Goal: Information Seeking & Learning: Check status

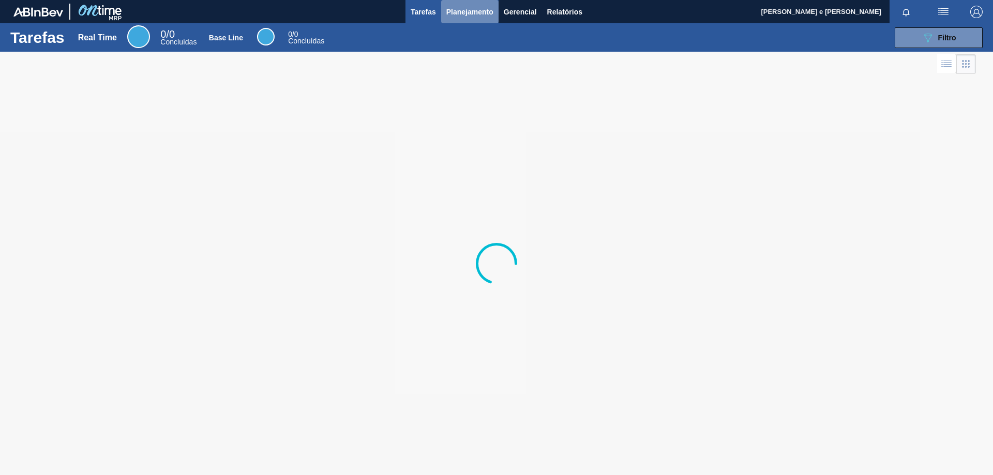
click at [460, 15] on span "Planejamento" at bounding box center [469, 12] width 47 height 12
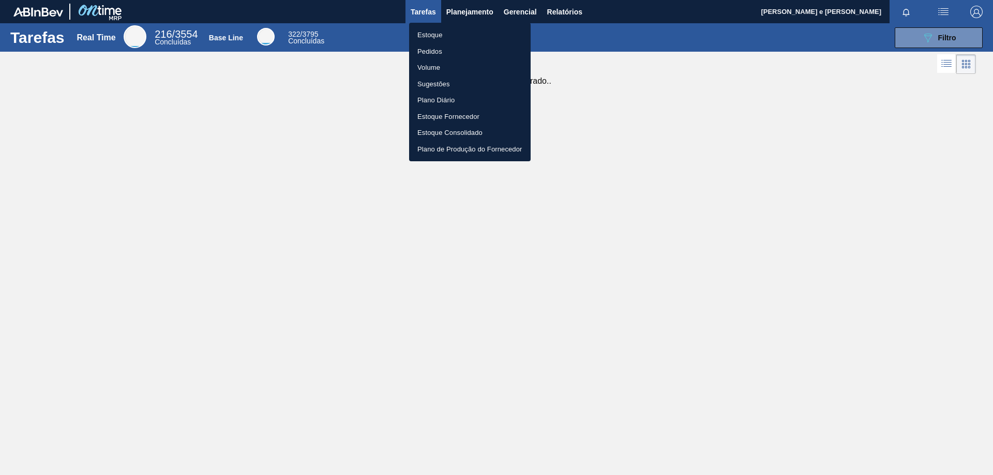
click at [421, 49] on li "Pedidos" at bounding box center [470, 51] width 122 height 17
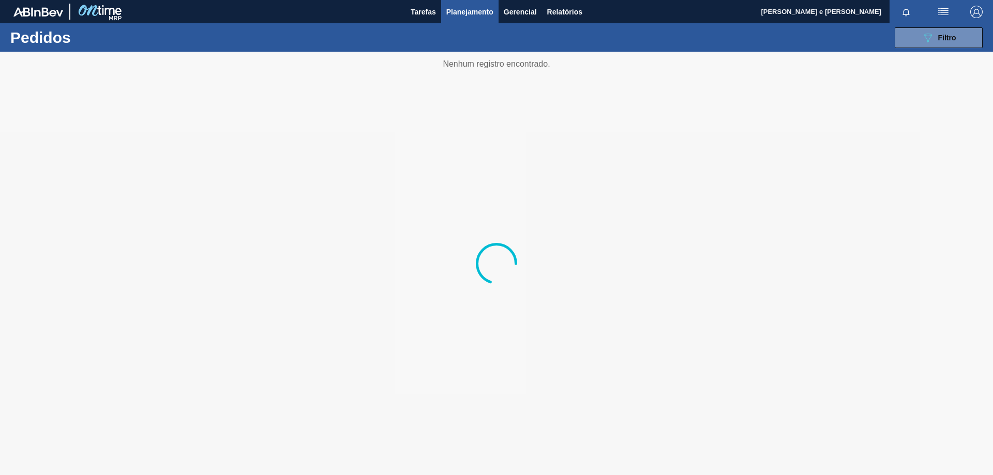
click at [455, 15] on span "Planejamento" at bounding box center [469, 12] width 47 height 12
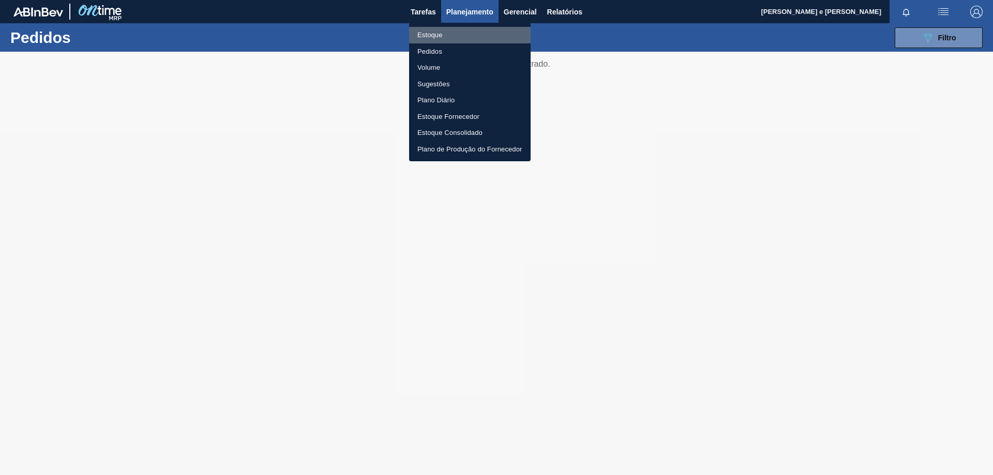
click at [440, 33] on li "Estoque" at bounding box center [470, 35] width 122 height 17
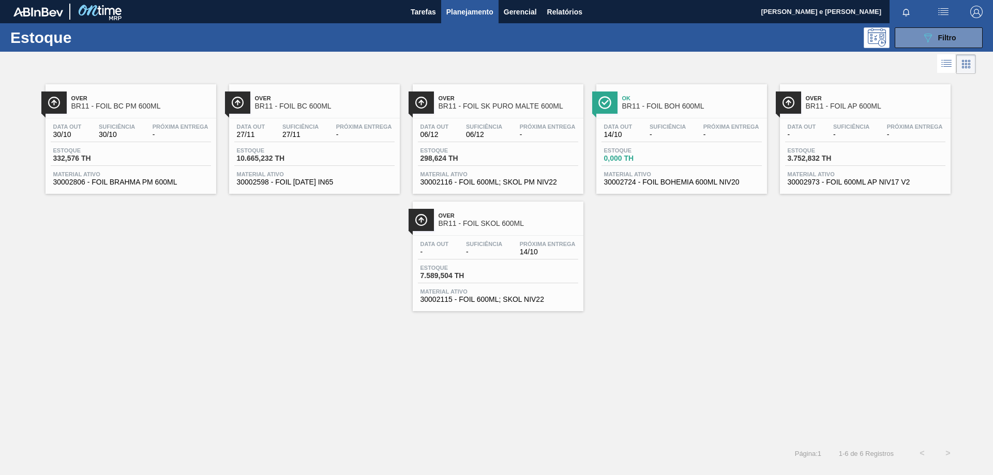
click at [920, 21] on div at bounding box center [908, 11] width 37 height 23
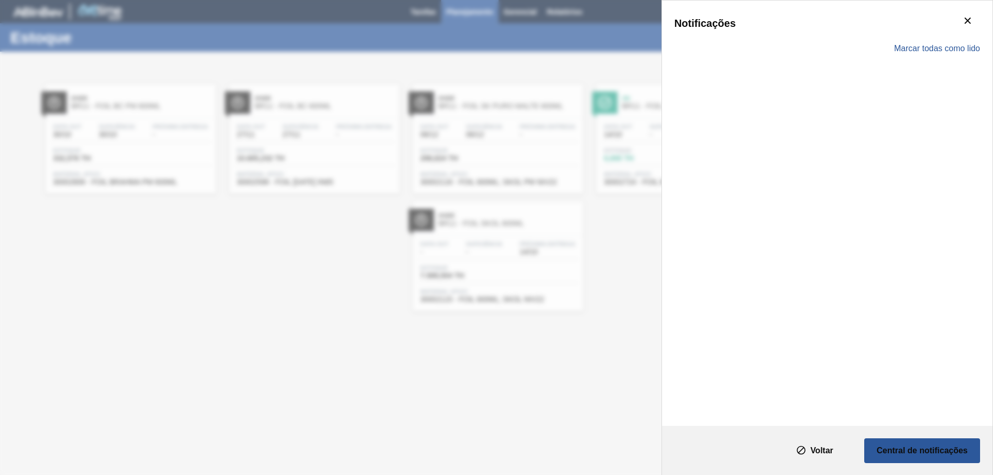
click at [913, 29] on div "Notificações" at bounding box center [828, 23] width 306 height 21
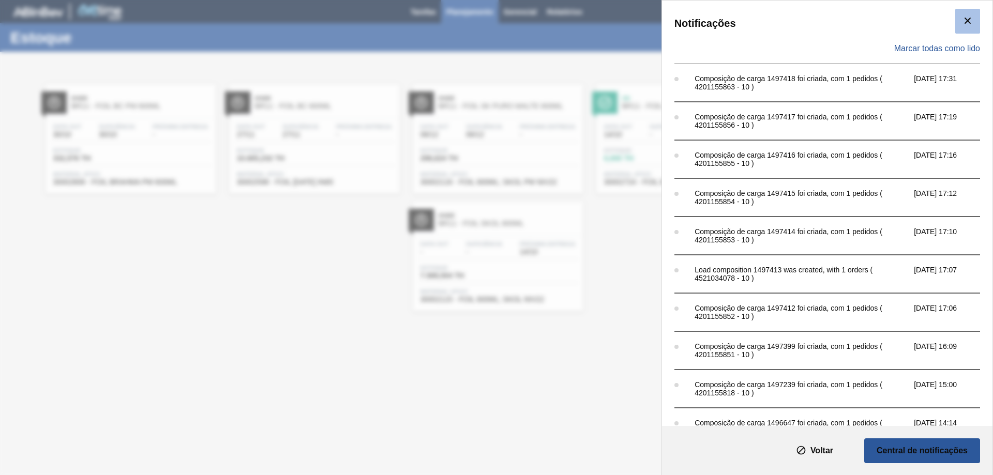
click at [971, 19] on icon "botão de ícone" at bounding box center [968, 20] width 12 height 12
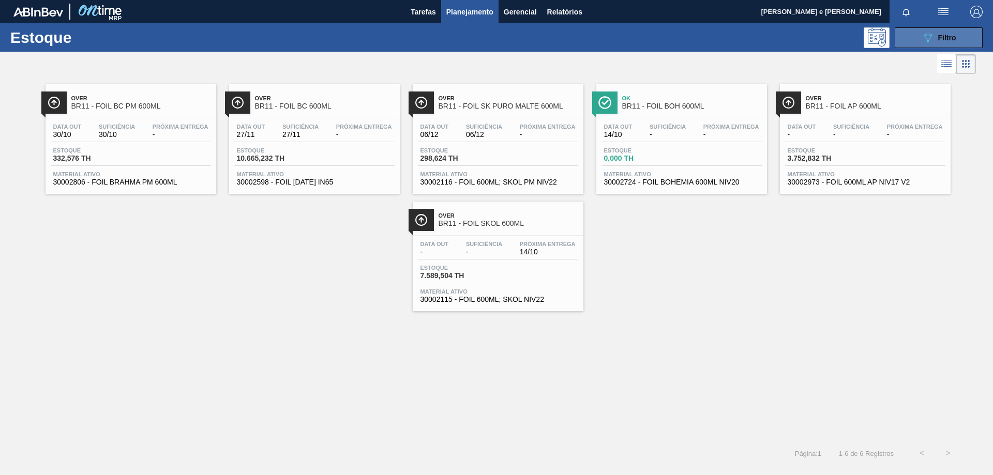
click at [946, 34] on span "Filtro" at bounding box center [947, 38] width 18 height 8
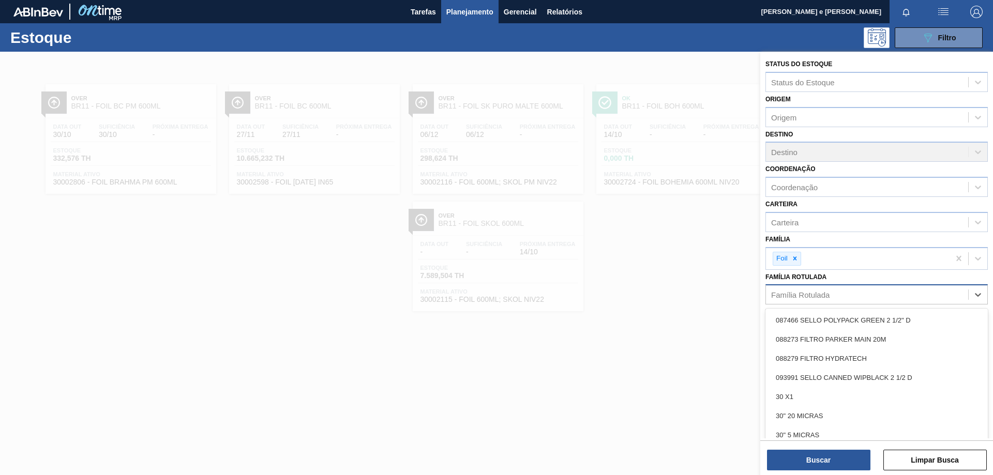
click at [823, 296] on div "Família Rotulada" at bounding box center [800, 295] width 58 height 9
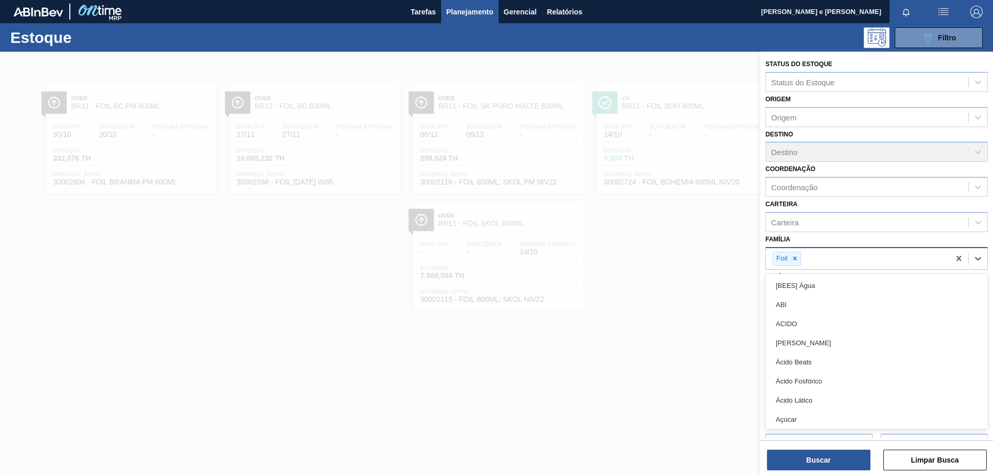
click at [827, 266] on div "Foil" at bounding box center [858, 258] width 184 height 21
click at [793, 260] on icon at bounding box center [795, 258] width 7 height 7
click at [797, 259] on div "Família" at bounding box center [783, 257] width 25 height 9
type input "ROLHA"
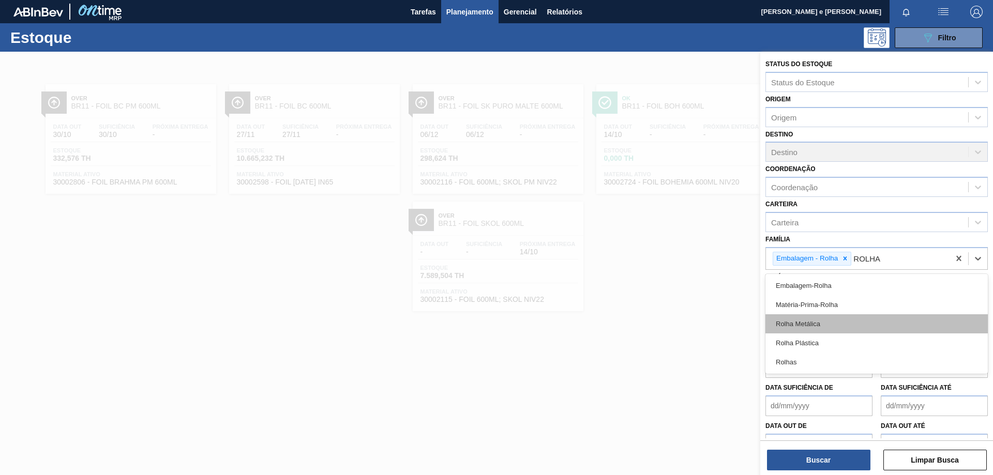
click at [822, 320] on div "Rolha Metálica" at bounding box center [877, 324] width 222 height 19
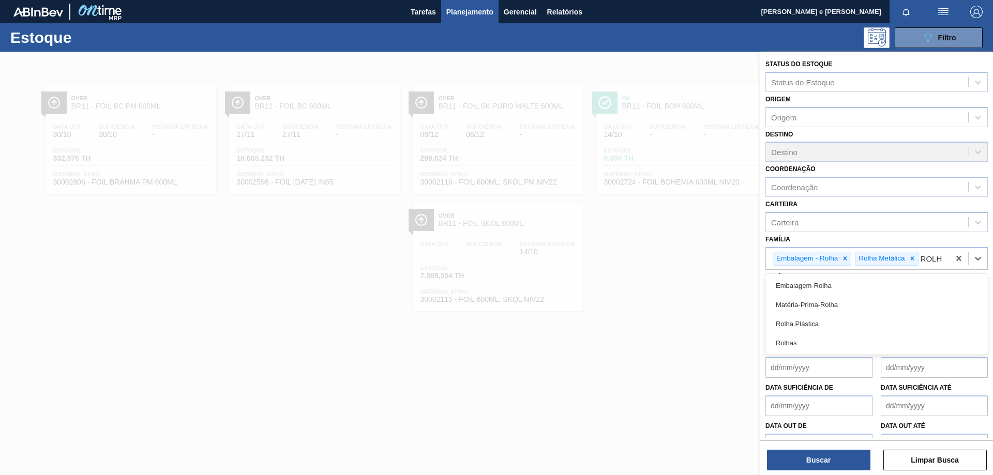
type input "ROLHA"
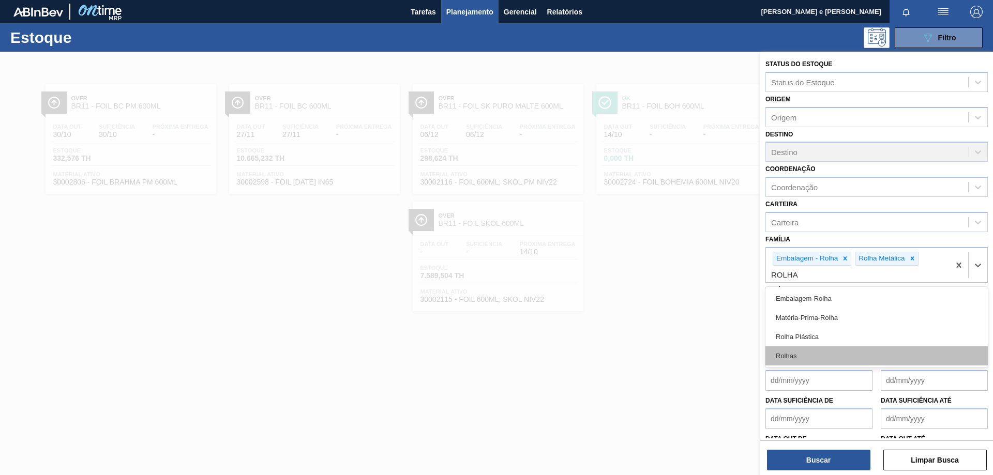
click at [796, 357] on div "Rolhas" at bounding box center [877, 356] width 222 height 19
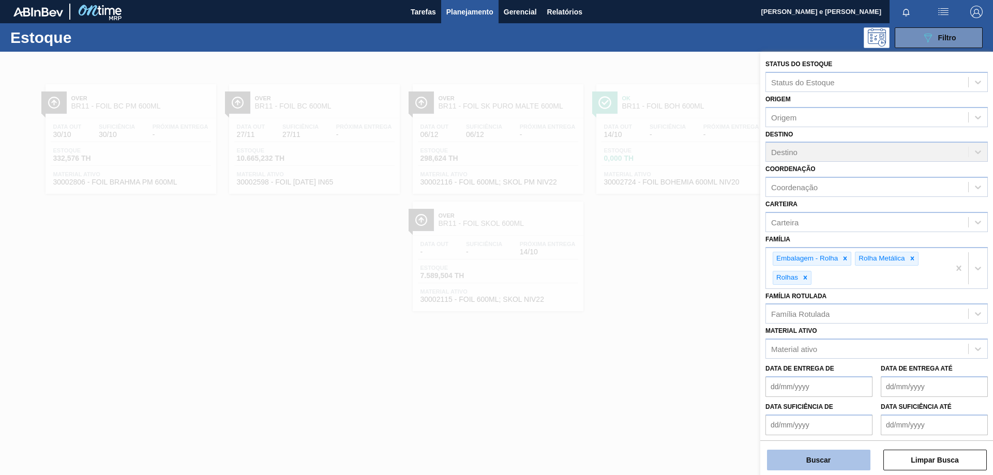
click at [819, 457] on button "Buscar" at bounding box center [818, 460] width 103 height 21
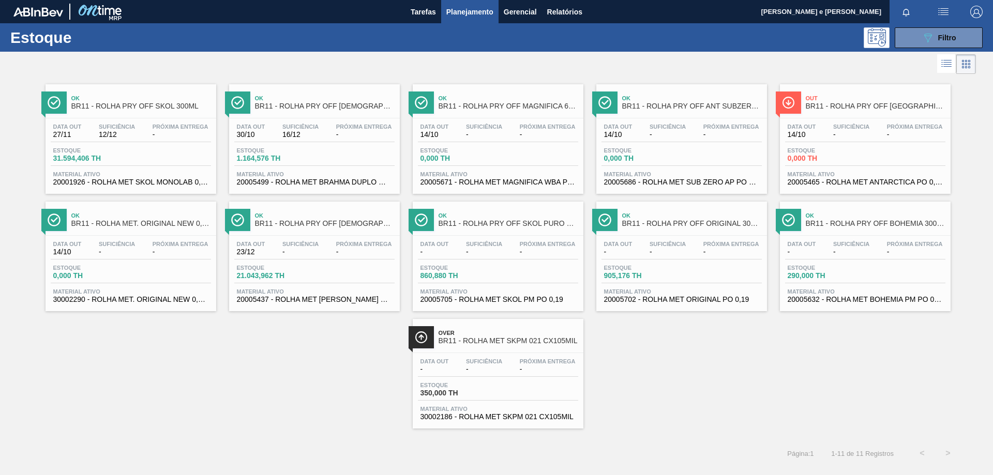
click at [146, 223] on span "BR11 - ROLHA MET. ORIGINAL NEW 0,21CX10,5 MI" at bounding box center [141, 224] width 140 height 8
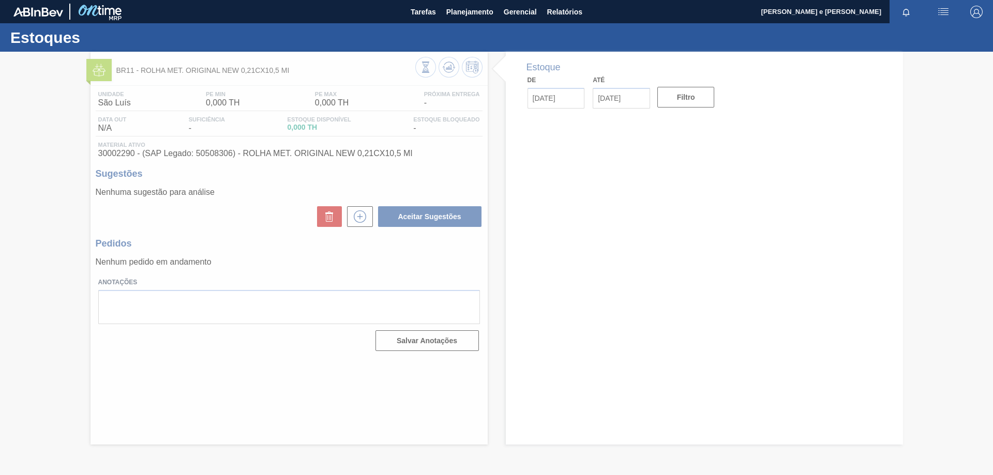
click at [657, 167] on div at bounding box center [496, 264] width 993 height 424
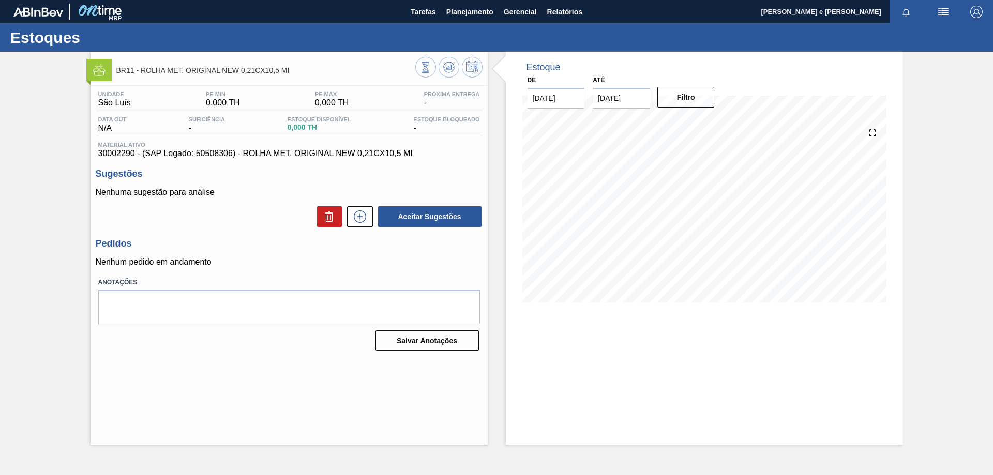
click at [244, 165] on div "Unidade São Luís PE MIN 0,000 TH PE MAX 0,000 TH Próxima Entrega - Data out N/A…" at bounding box center [289, 220] width 397 height 269
click at [463, 9] on span "Planejamento" at bounding box center [469, 12] width 47 height 12
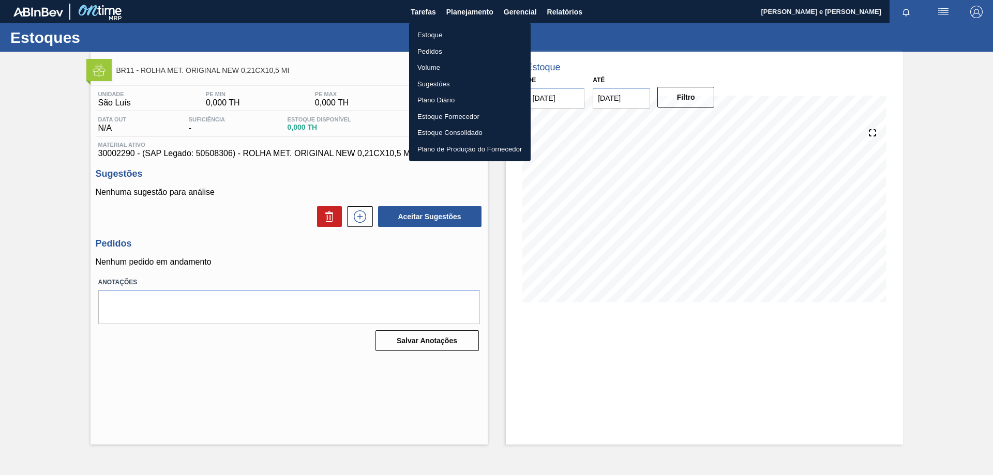
click at [433, 35] on li "Estoque" at bounding box center [470, 35] width 122 height 17
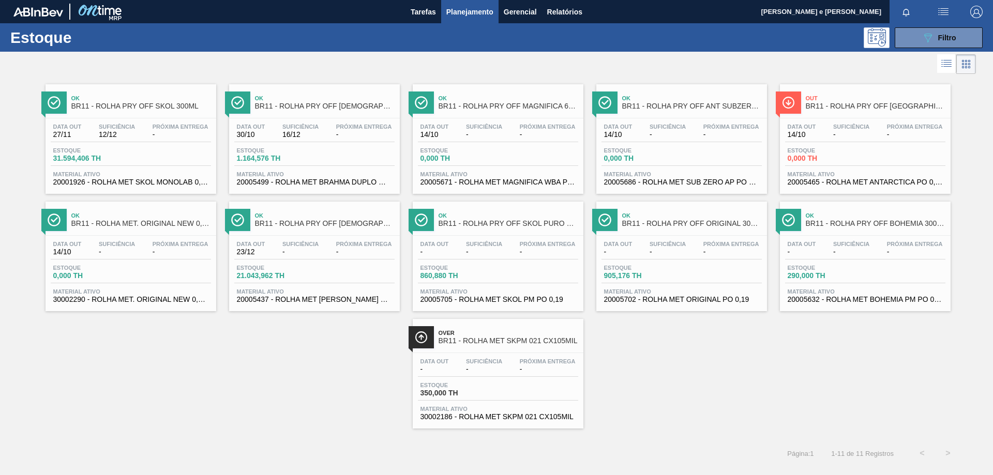
click at [456, 54] on div at bounding box center [488, 64] width 976 height 25
click at [920, 37] on button "089F7B8B-B2A5-4AFE-B5C0-19BA573D28AC Filtro" at bounding box center [939, 37] width 88 height 21
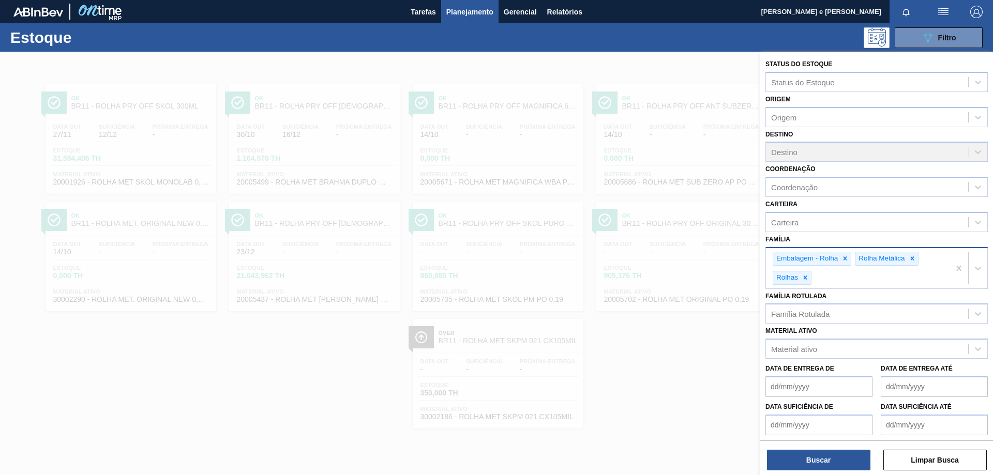
click at [875, 276] on div "Embalagem - Rolha Rolha Metálica Rolhas" at bounding box center [858, 268] width 184 height 40
type input "rolha"
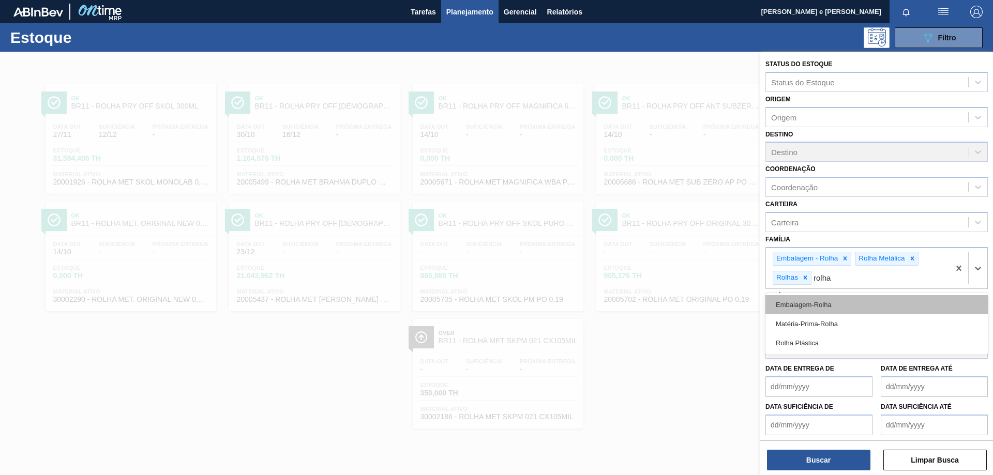
click at [827, 303] on div "Embalagem-Rolha" at bounding box center [877, 304] width 222 height 19
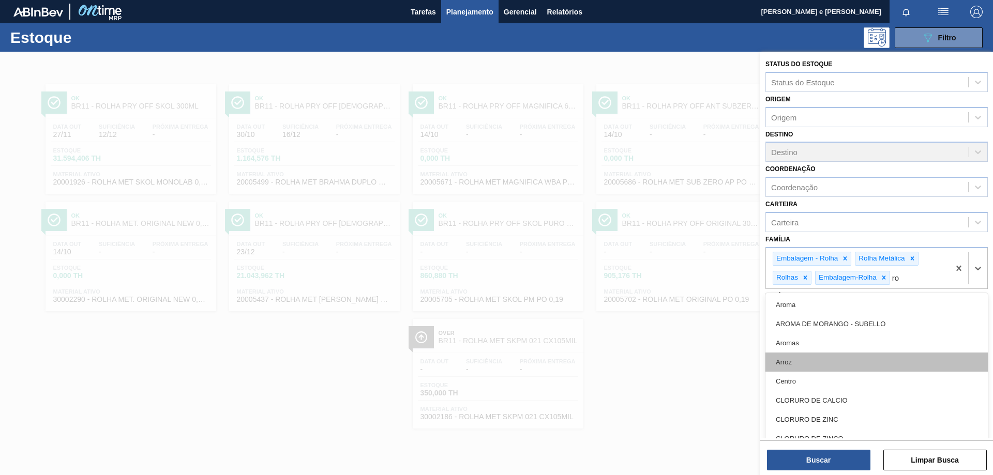
type input "r"
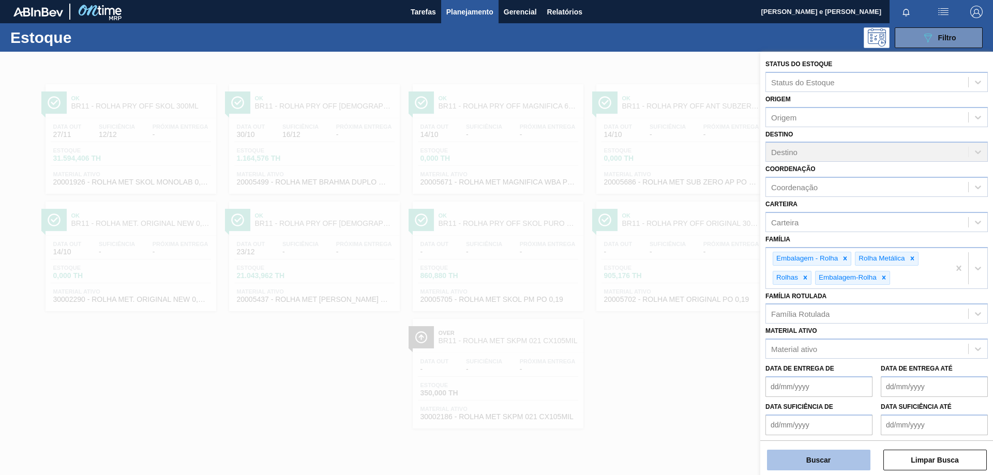
click at [825, 467] on button "Buscar" at bounding box center [818, 460] width 103 height 21
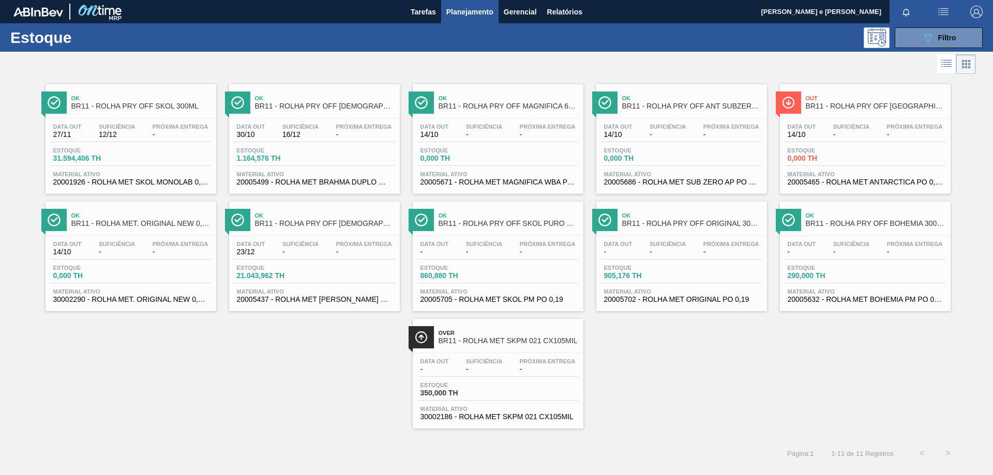
click at [659, 238] on div "Data out - Suficiência - Próxima Entrega - Estoque 905,176 TH Material ativo 20…" at bounding box center [681, 271] width 171 height 70
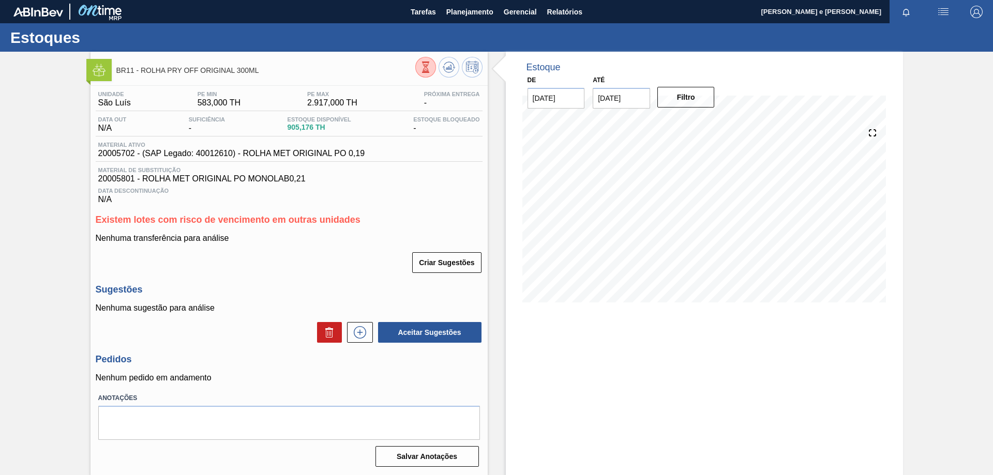
click at [325, 177] on span "20005801 - ROLHA MET ORIGINAL PO MONOLAB0,21" at bounding box center [289, 178] width 382 height 9
click at [266, 223] on span "Existem lotes com risco de vencimento em outras unidades" at bounding box center [228, 220] width 265 height 10
click at [504, 227] on div "Estoque De 14/10/2025 Até 28/10/2025 Filtro" at bounding box center [695, 263] width 415 height 424
click at [683, 396] on div "Estoque De 14/10/2025 Até 28/10/2025 Filtro 19/10 Projeção de Estoque 905.176 N…" at bounding box center [704, 263] width 397 height 424
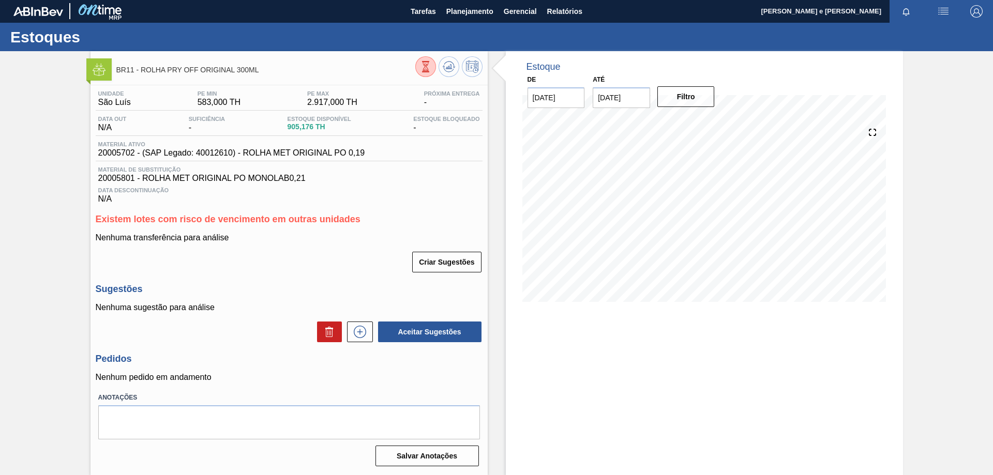
click at [357, 220] on span "Existem lotes com risco de vencimento em outras unidades" at bounding box center [228, 219] width 265 height 10
click at [345, 274] on div "Unidade São Luís PE MIN 583,000 TH PE MAX 2.917,000 TH Próxima Entrega - Data o…" at bounding box center [289, 277] width 397 height 385
click at [294, 300] on div "Sugestões Nenhuma sugestão para análise Aceitar Sugestões" at bounding box center [289, 313] width 387 height 59
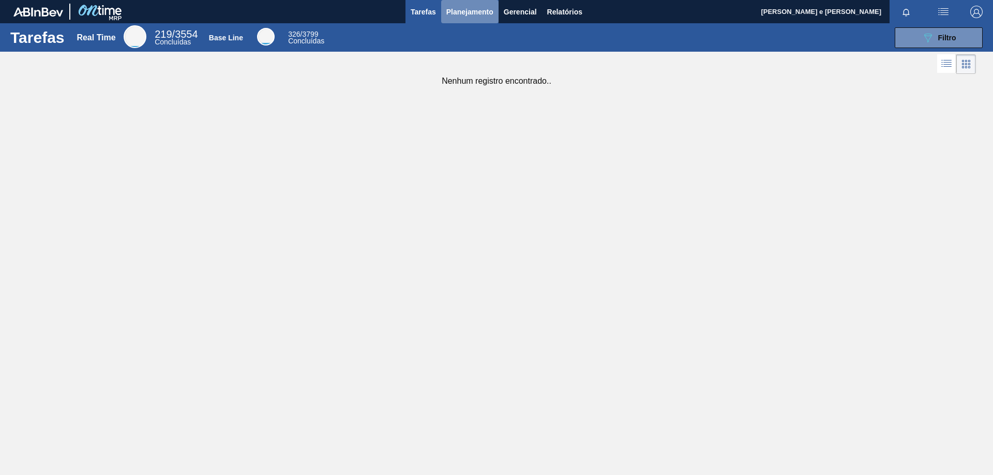
click at [469, 7] on span "Planejamento" at bounding box center [469, 12] width 47 height 12
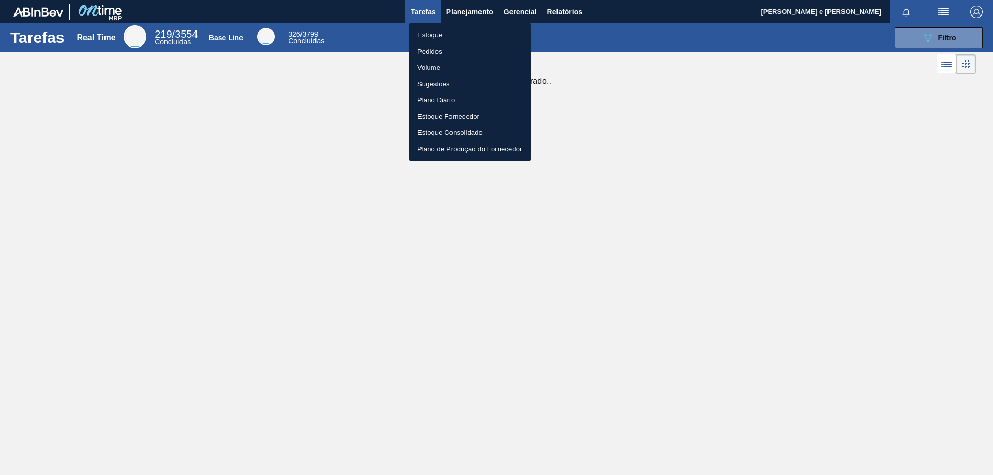
drag, startPoint x: 809, startPoint y: 88, endPoint x: 936, endPoint y: 0, distance: 154.7
click at [815, 79] on div at bounding box center [496, 237] width 993 height 475
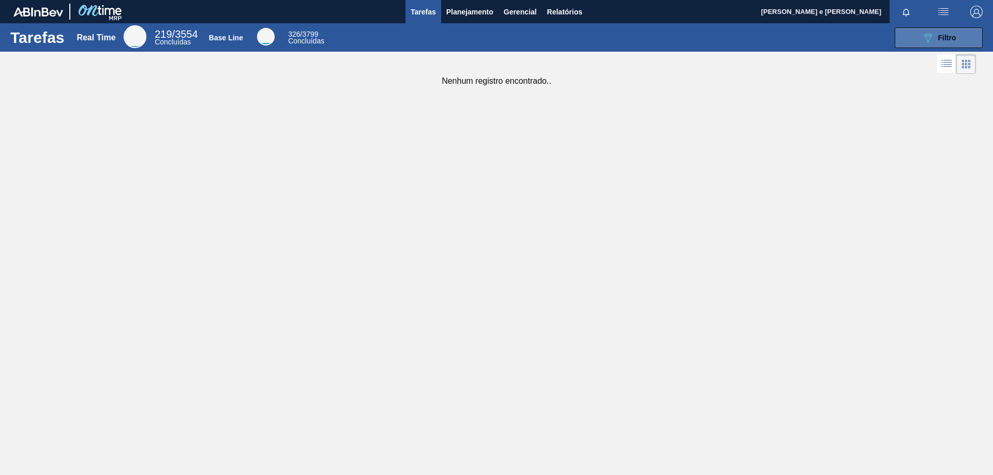
click at [943, 28] on button "089F7B8B-B2A5-4AFE-B5C0-19BA573D28AC Filtro" at bounding box center [939, 37] width 88 height 21
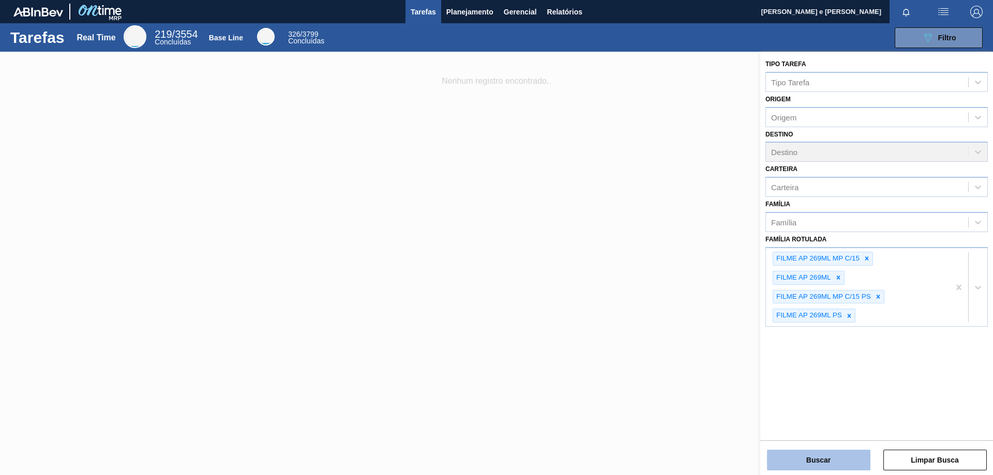
click at [830, 453] on button "Buscar" at bounding box center [818, 460] width 103 height 21
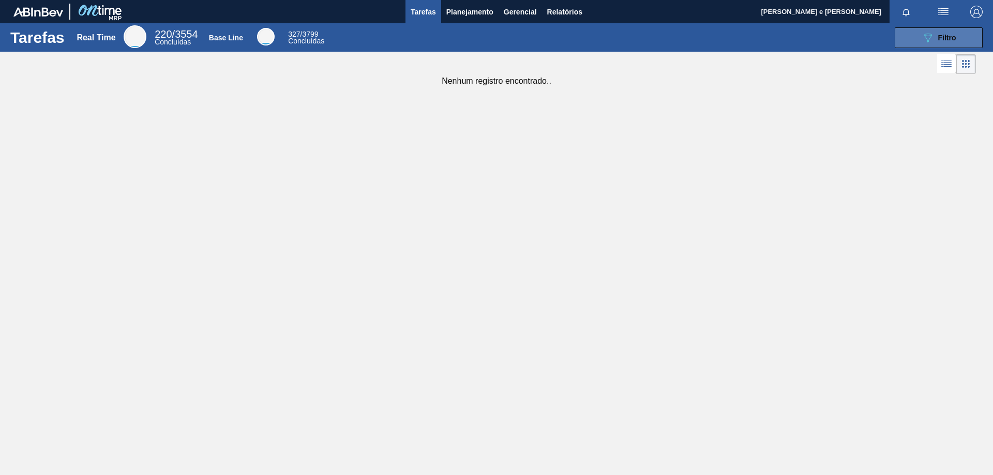
click at [937, 31] on button "089F7B8B-B2A5-4AFE-B5C0-19BA573D28AC Filtro" at bounding box center [939, 37] width 88 height 21
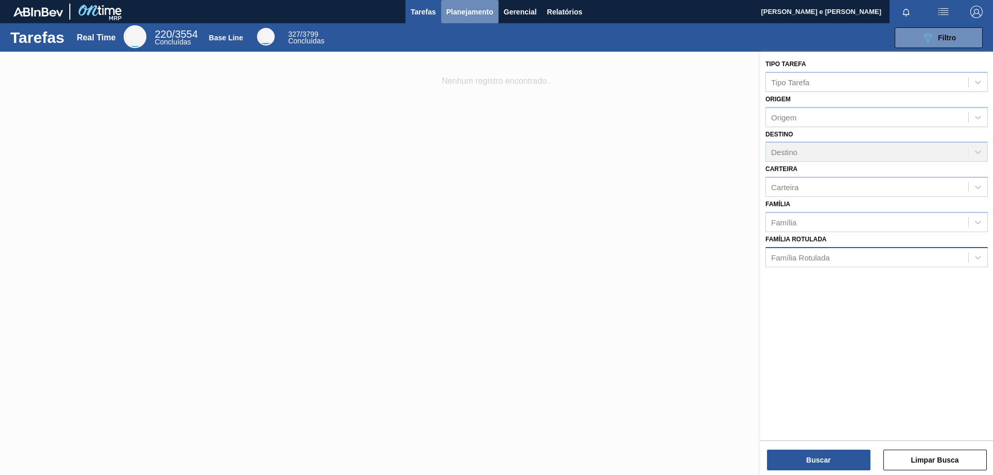
click at [453, 10] on span "Planejamento" at bounding box center [469, 12] width 47 height 12
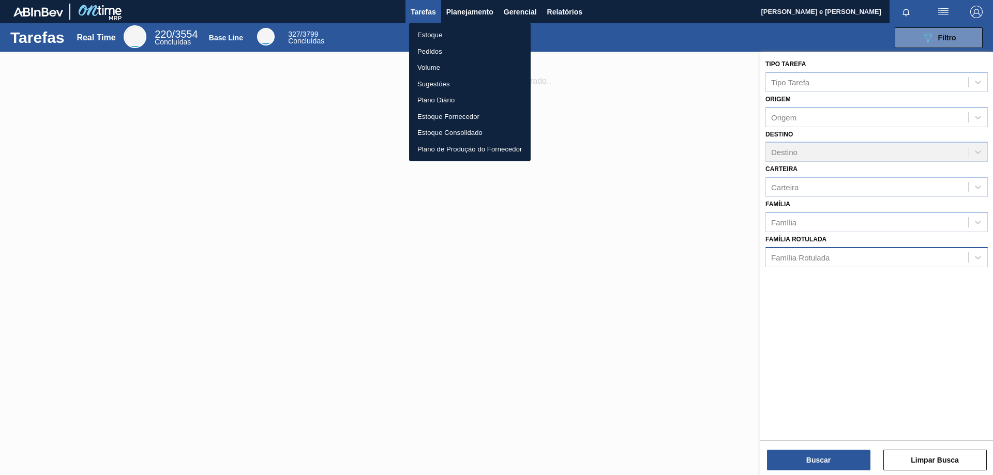
click at [435, 33] on li "Estoque" at bounding box center [470, 35] width 122 height 17
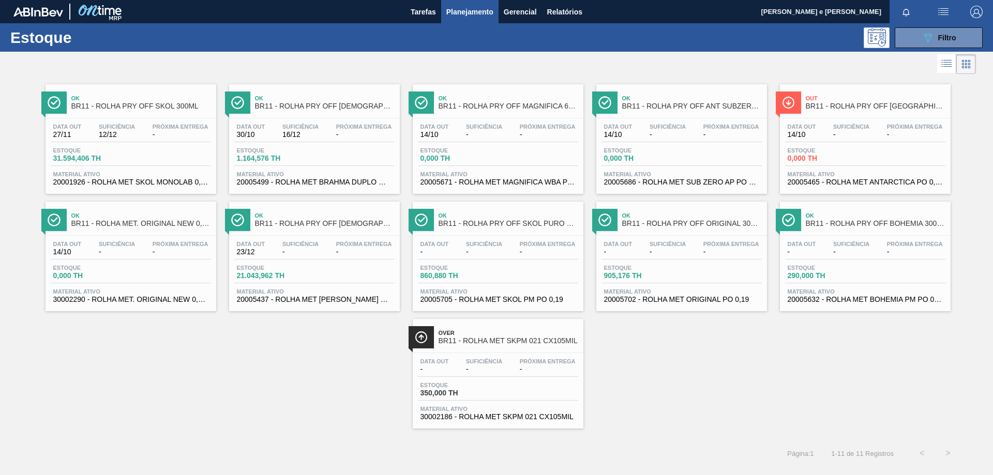
click at [655, 372] on div "Ok BR11 - ROLHA PRY OFF SKOL 300ML Data [DATE] Suficiência 12/12 Próxima Entreg…" at bounding box center [496, 253] width 993 height 352
click at [729, 392] on div "Ok BR11 - ROLHA PRY OFF SKOL 300ML Data [DATE] Suficiência 12/12 Próxima Entreg…" at bounding box center [496, 253] width 993 height 352
click at [439, 355] on div "Data out - Suficiência - Próxima Entrega - Estoque 350,000 TH Material ativo 30…" at bounding box center [498, 388] width 171 height 70
click at [863, 120] on div "Data [DATE] Suficiência - Próxima Entrega - Estoque 0,000 TH Material ativo 200…" at bounding box center [865, 153] width 171 height 70
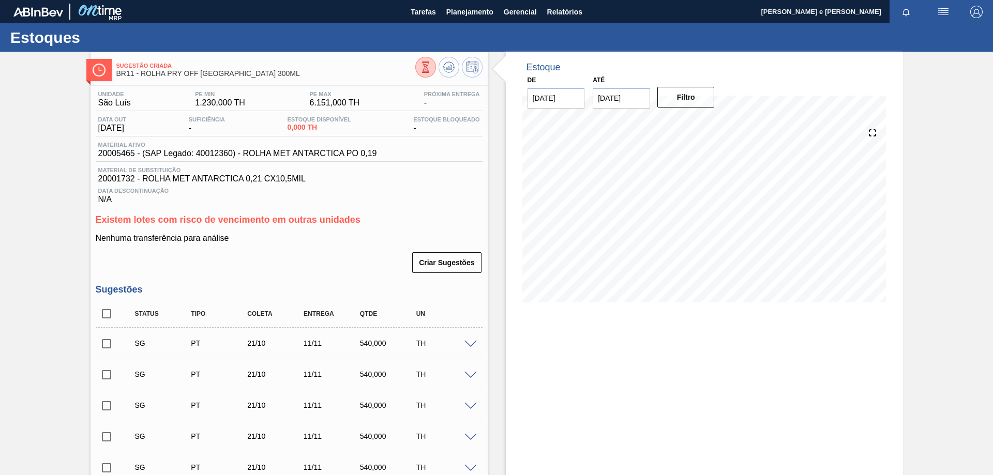
click at [435, 201] on div "Data Descontinuação N/A" at bounding box center [289, 194] width 387 height 21
click at [420, 180] on span "20001732 - ROLHA MET ANTARCTICA 0,21 CX10,5MIL" at bounding box center [289, 178] width 382 height 9
click at [427, 221] on h3 "Existem lotes com risco de vencimento em outras unidades" at bounding box center [289, 220] width 387 height 11
